Goal: Information Seeking & Learning: Learn about a topic

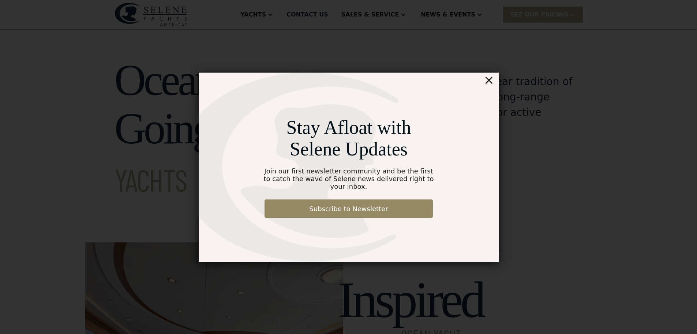
click at [490, 84] on div "×" at bounding box center [489, 79] width 11 height 15
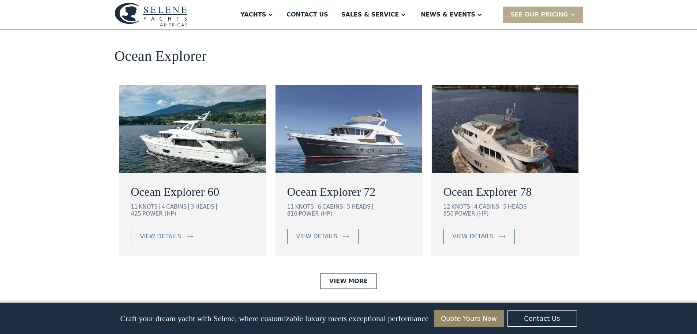
scroll to position [1281, 0]
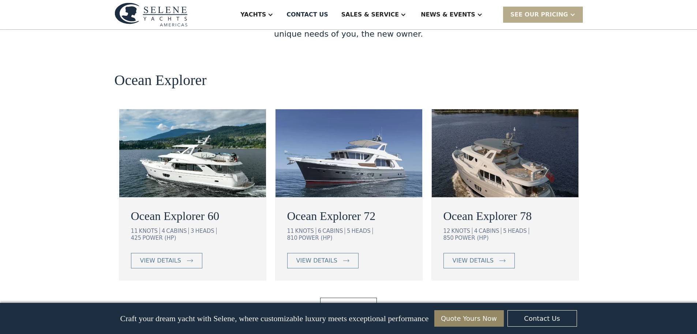
click at [176, 207] on h2 "Ocean Explorer 60" at bounding box center [192, 216] width 123 height 18
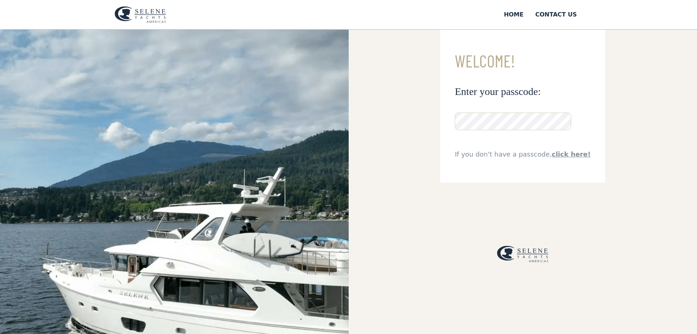
scroll to position [21, 0]
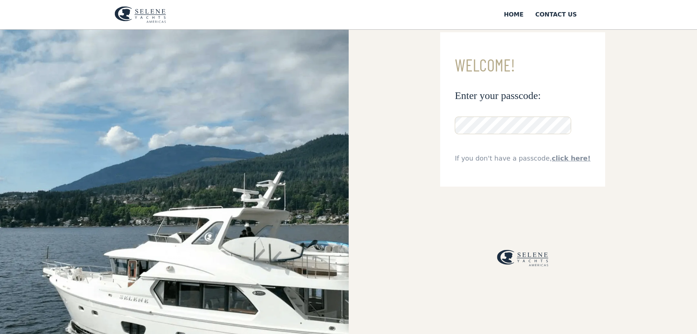
click at [569, 162] on link "click here!" at bounding box center [571, 158] width 39 height 8
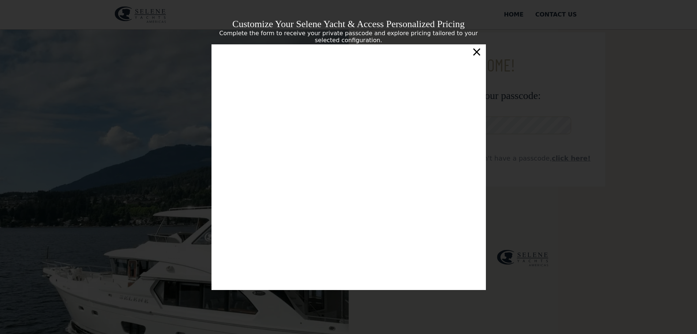
scroll to position [129, 0]
click at [478, 55] on div "×" at bounding box center [477, 51] width 11 height 15
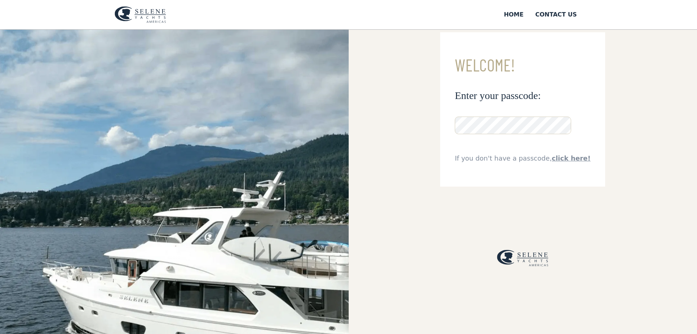
click at [150, 14] on img at bounding box center [141, 14] width 52 height 17
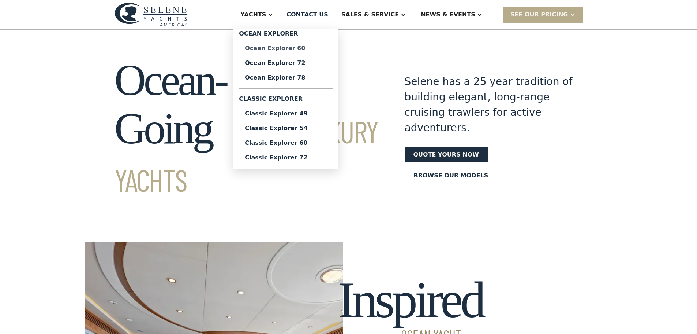
click at [311, 46] on div "Ocean Explorer 60" at bounding box center [286, 48] width 82 height 6
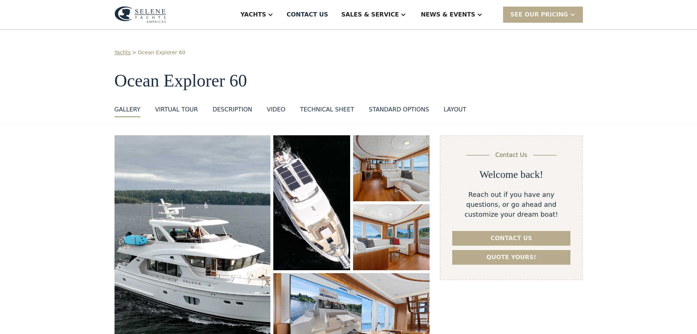
click at [222, 108] on div "DESCRIPTION" at bounding box center [233, 109] width 40 height 9
click at [319, 108] on div "Technical sheet" at bounding box center [327, 109] width 54 height 9
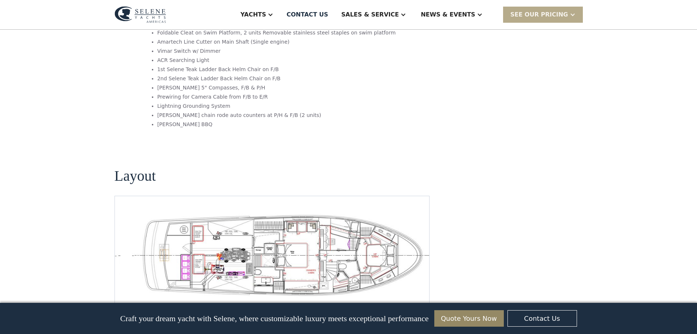
scroll to position [1524, 0]
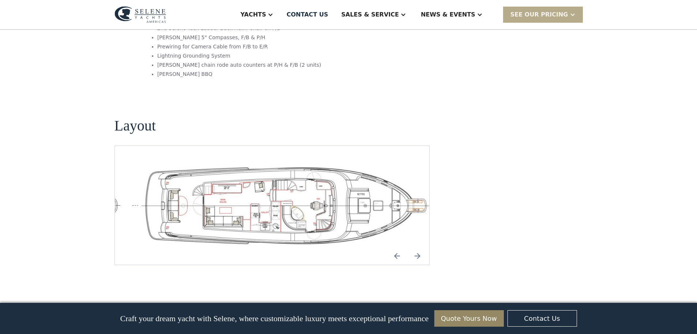
click at [416, 247] on img "Next slide" at bounding box center [418, 256] width 18 height 18
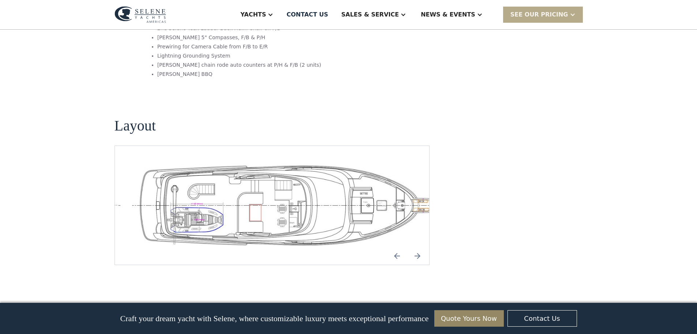
click at [416, 247] on img "Next slide" at bounding box center [418, 256] width 18 height 18
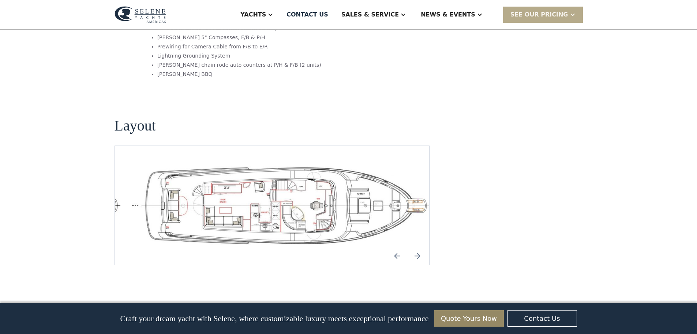
click at [416, 247] on img "Next slide" at bounding box center [418, 256] width 18 height 18
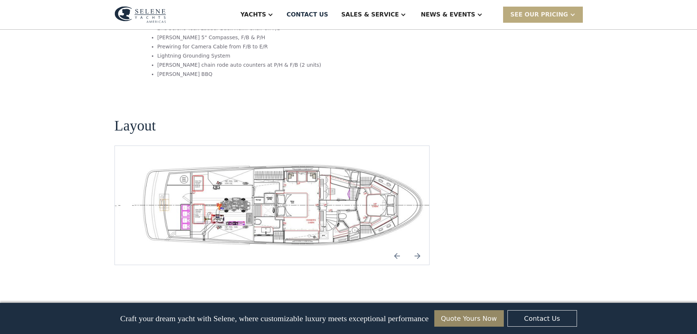
click at [563, 13] on div "SEE Our Pricing" at bounding box center [540, 14] width 58 height 9
